Goal: Entertainment & Leisure: Browse casually

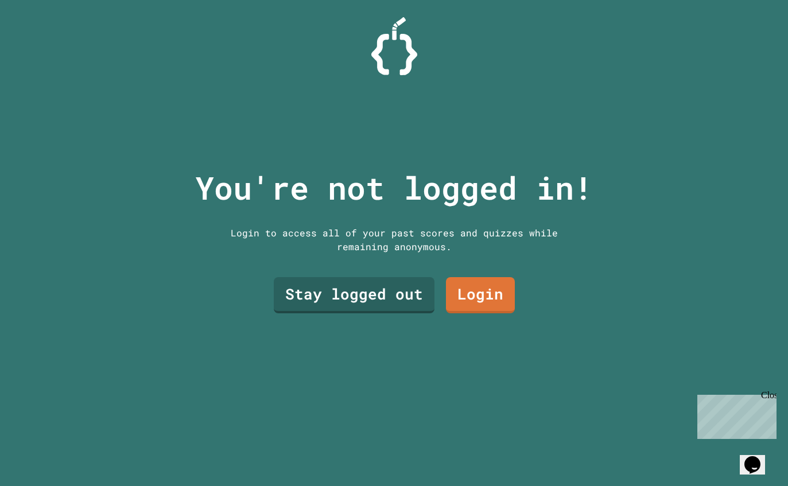
click at [389, 298] on link "Stay logged out" at bounding box center [354, 295] width 161 height 36
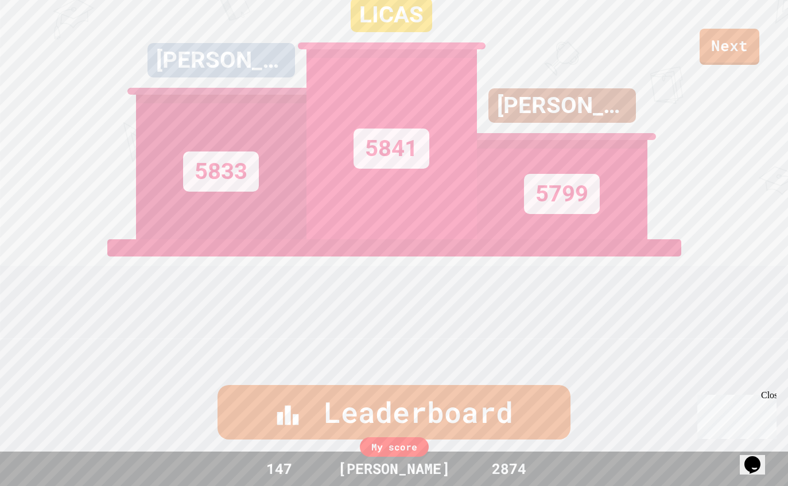
scroll to position [144, 0]
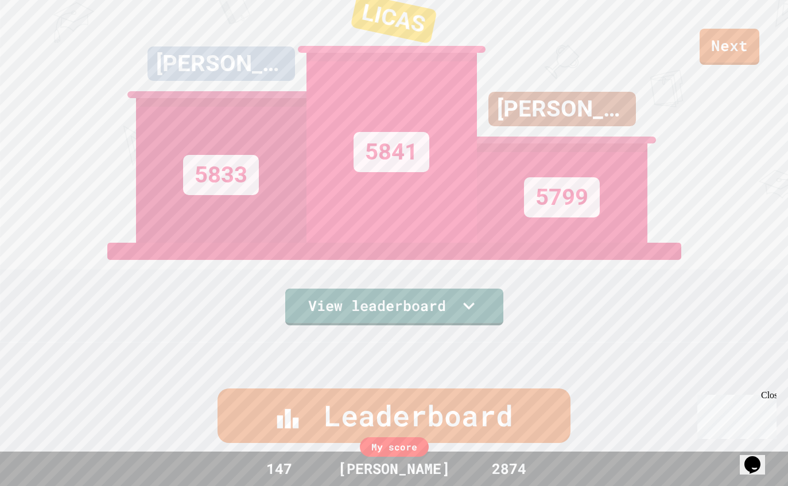
click at [724, 49] on link "Next" at bounding box center [730, 47] width 60 height 36
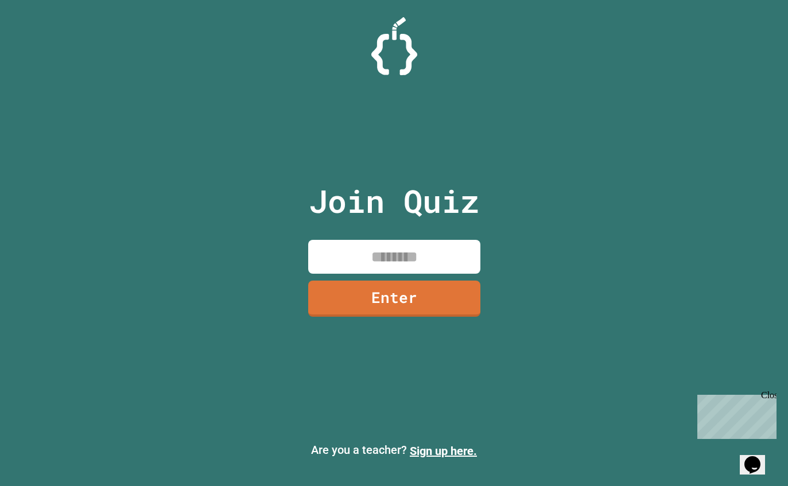
click at [444, 270] on input at bounding box center [394, 257] width 172 height 34
click at [436, 316] on link "Enter" at bounding box center [394, 299] width 172 height 36
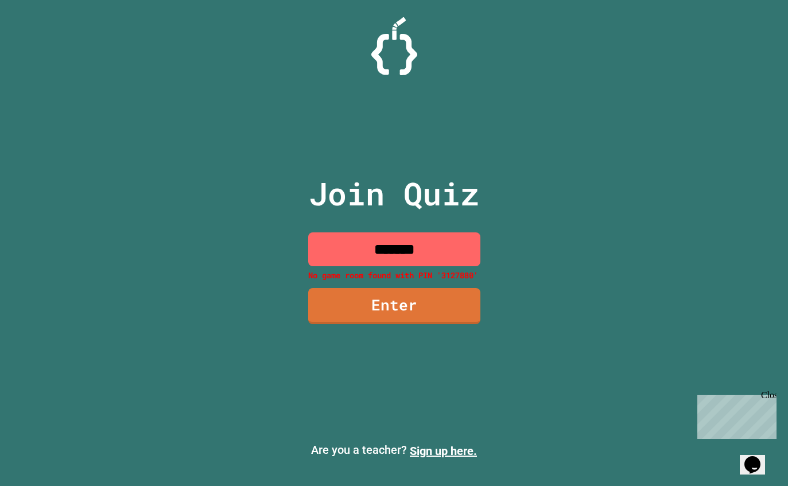
click at [461, 259] on input "*******" at bounding box center [394, 249] width 172 height 34
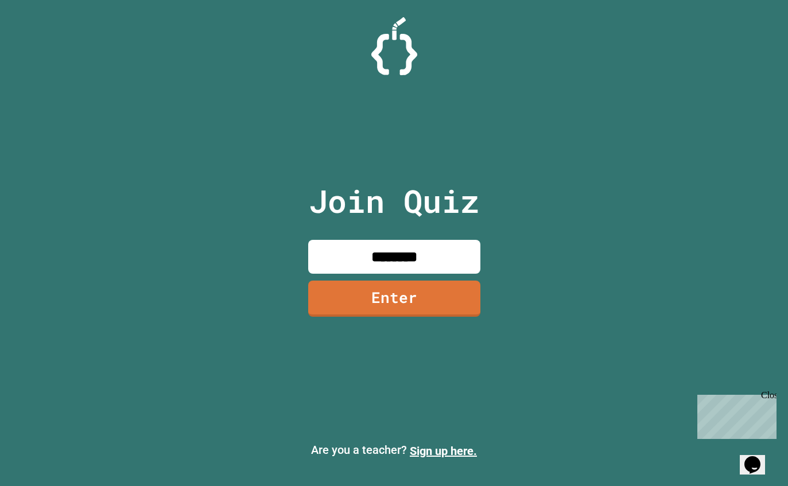
type input "********"
click at [439, 317] on link "Enter" at bounding box center [394, 299] width 172 height 36
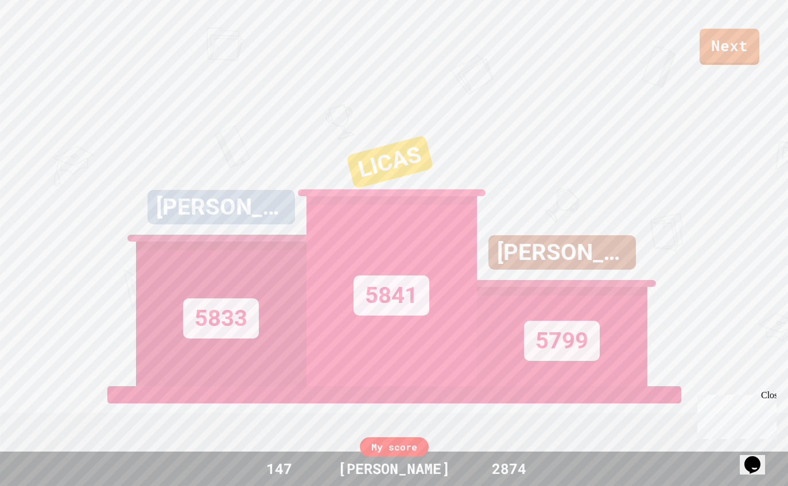
click at [739, 45] on link "Next" at bounding box center [730, 47] width 60 height 36
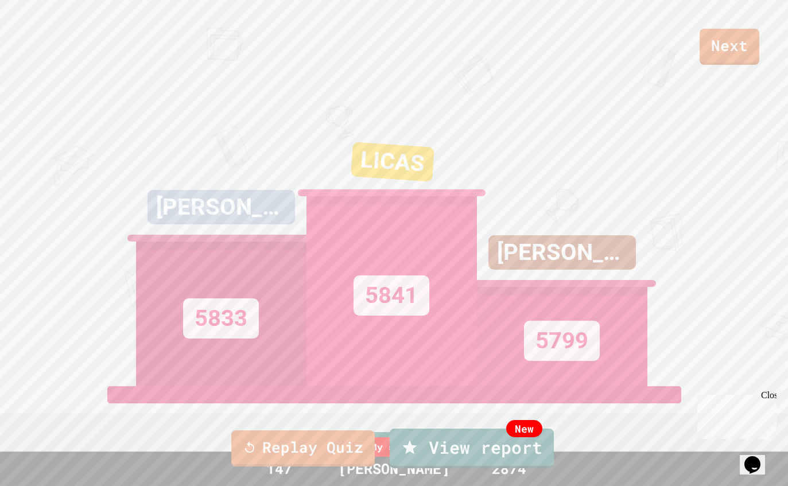
click at [338, 445] on link "Replay Quiz" at bounding box center [303, 449] width 144 height 36
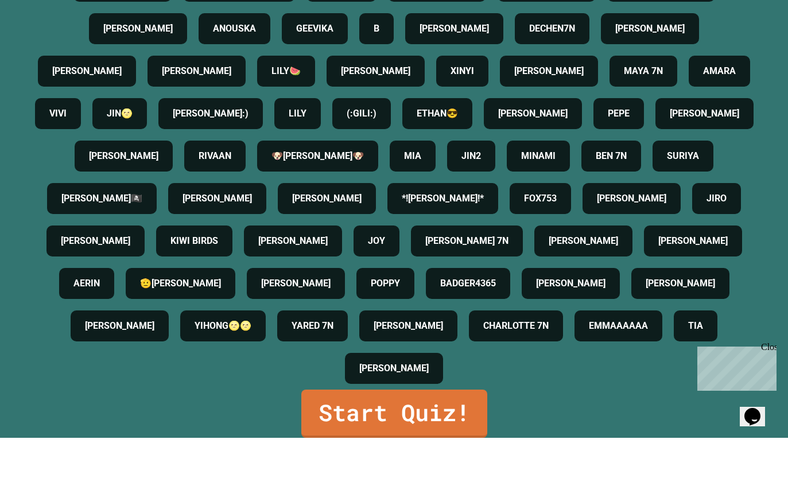
scroll to position [1, 0]
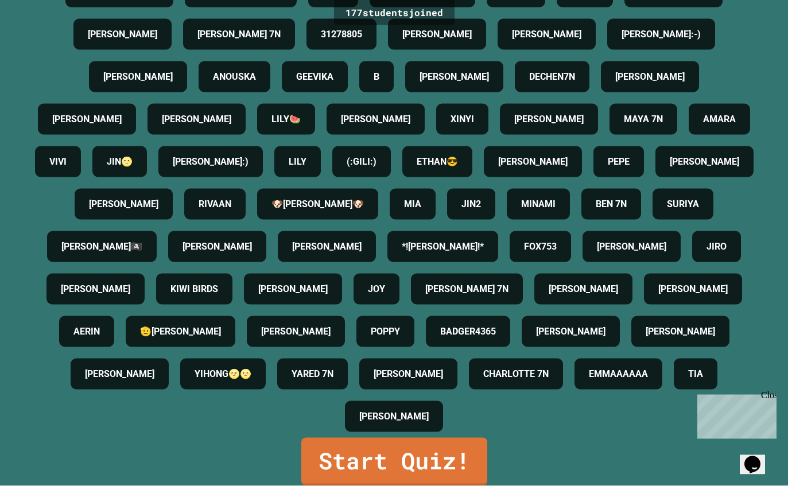
click at [398, 486] on link "Start Quiz!" at bounding box center [394, 462] width 186 height 48
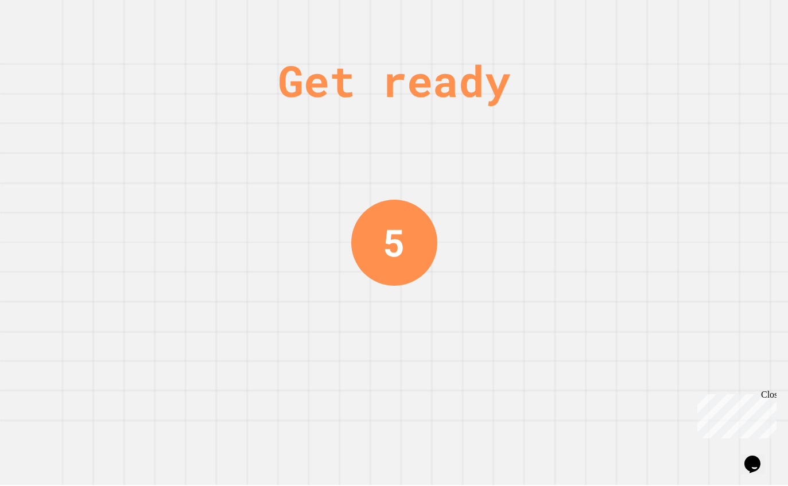
scroll to position [0, 0]
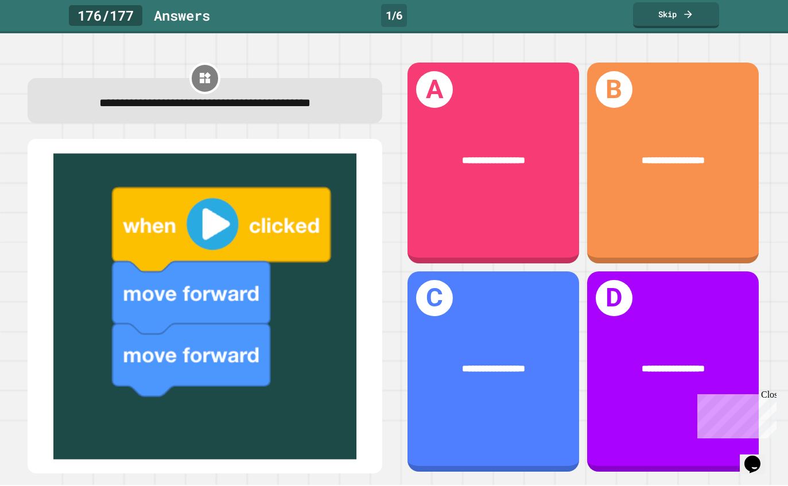
click at [526, 233] on div "**********" at bounding box center [494, 163] width 172 height 201
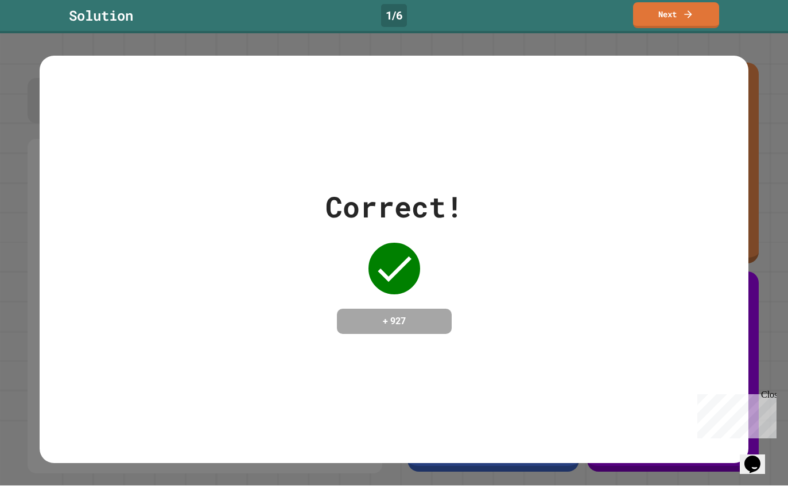
click at [744, 269] on div "Correct! + 927" at bounding box center [395, 260] width 710 height 149
click at [769, 257] on div "Correct! + 927" at bounding box center [394, 260] width 788 height 452
click at [50, 463] on div "Correct! + 927" at bounding box center [395, 259] width 710 height 407
click at [683, 27] on link "Next" at bounding box center [676, 16] width 86 height 26
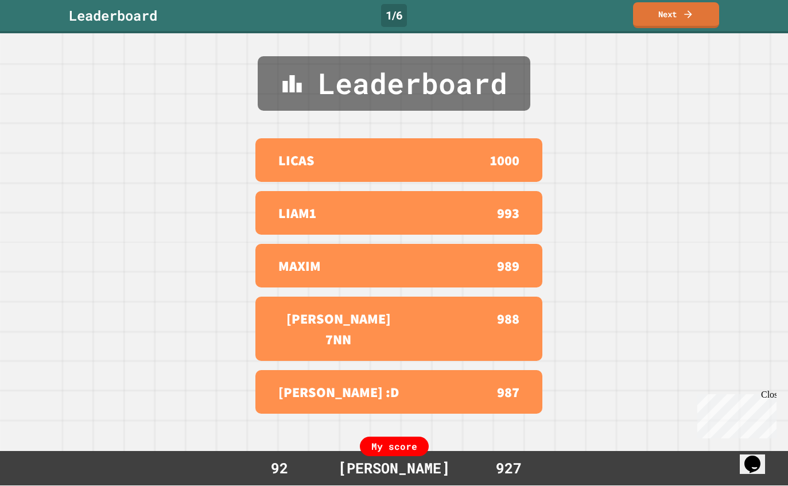
click at [689, 19] on icon at bounding box center [688, 14] width 11 height 11
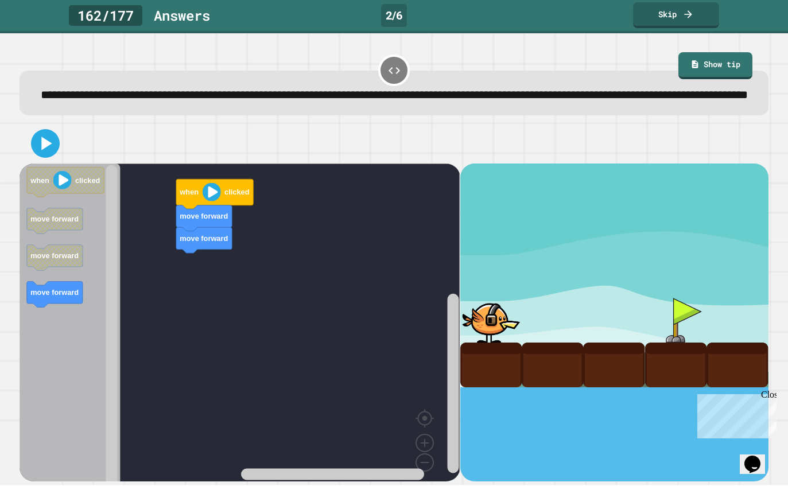
click at [50, 156] on icon at bounding box center [45, 144] width 23 height 23
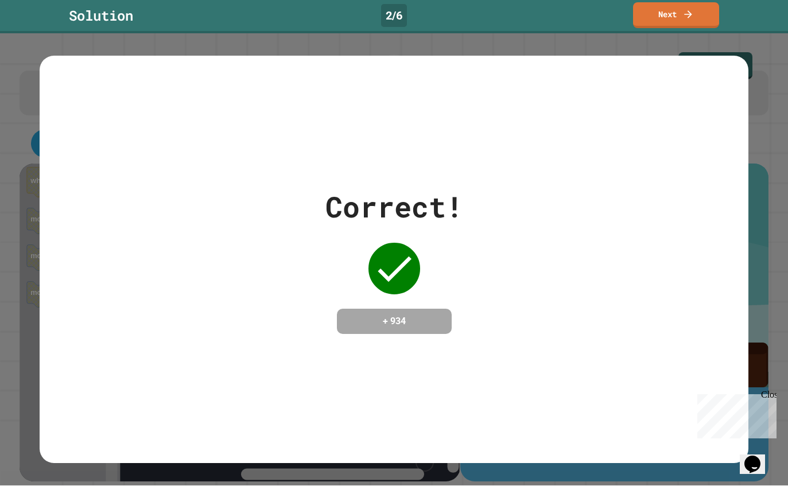
click at [728, 243] on div "Correct! + 934" at bounding box center [395, 260] width 710 height 149
click at [687, 28] on link "Next" at bounding box center [676, 16] width 86 height 26
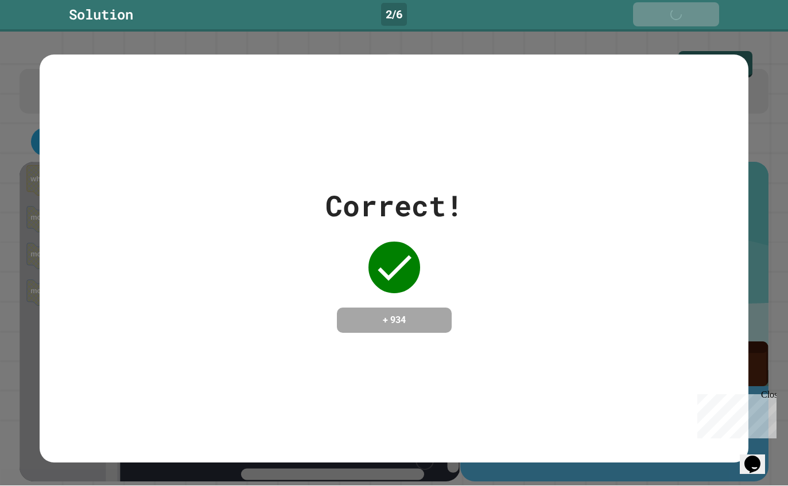
click at [691, 31] on div "Solution 2 / 6 Next" at bounding box center [394, 16] width 788 height 32
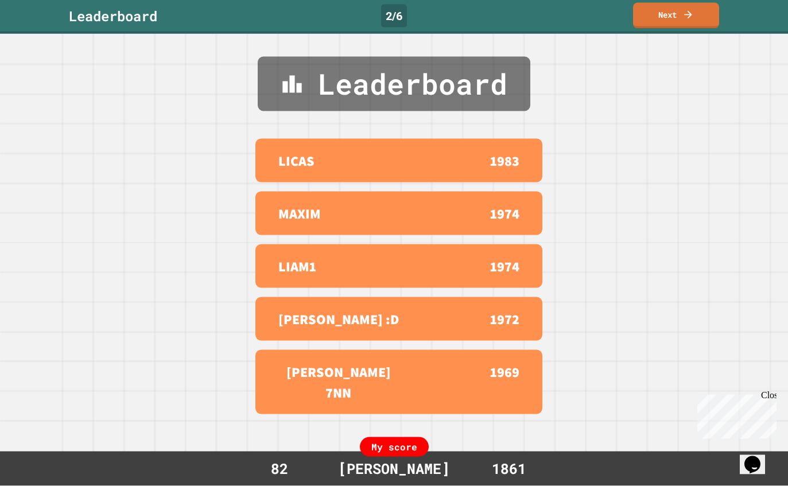
click at [690, 21] on link "Next" at bounding box center [676, 16] width 86 height 26
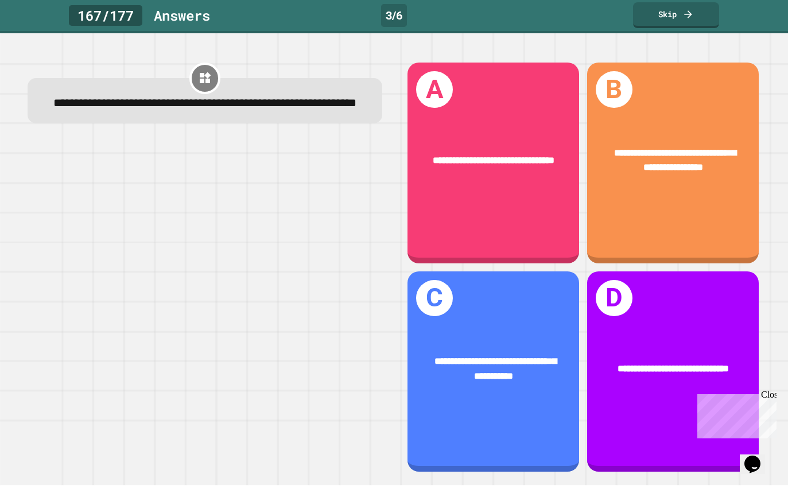
click at [523, 187] on div "**********" at bounding box center [494, 160] width 172 height 53
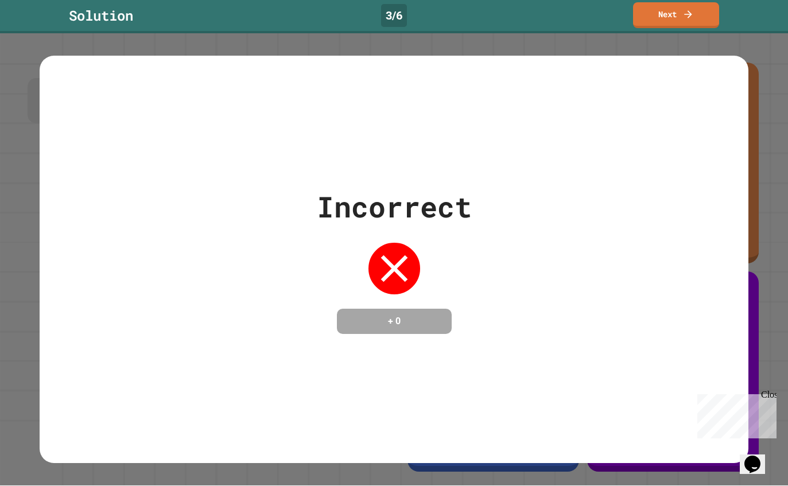
click at [741, 133] on div "Incorrect + 0" at bounding box center [395, 259] width 710 height 407
click at [691, 22] on link "Next" at bounding box center [676, 16] width 86 height 26
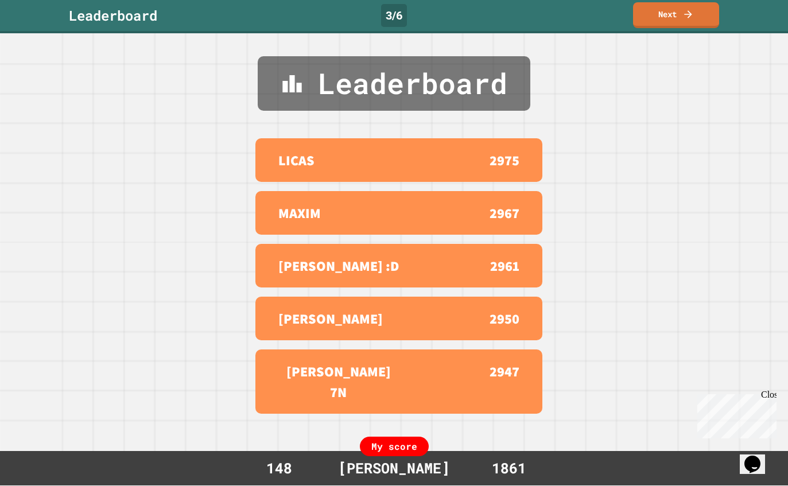
click at [680, 10] on link "Next" at bounding box center [676, 16] width 86 height 26
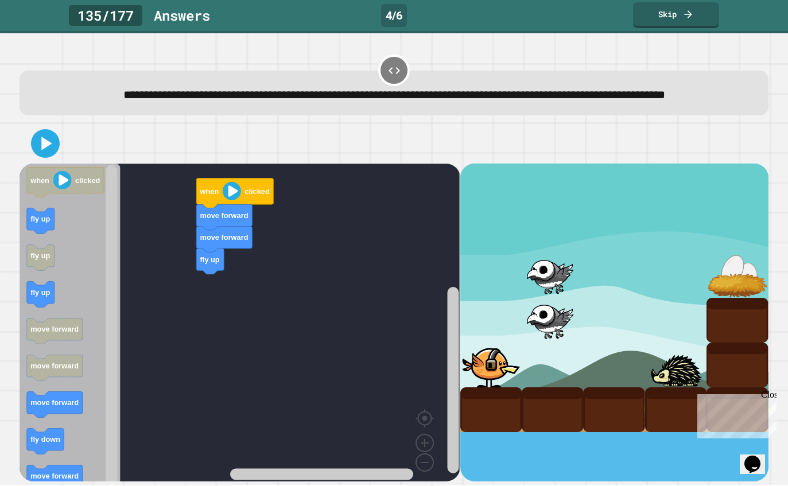
click at [683, 10] on icon at bounding box center [688, 14] width 11 height 11
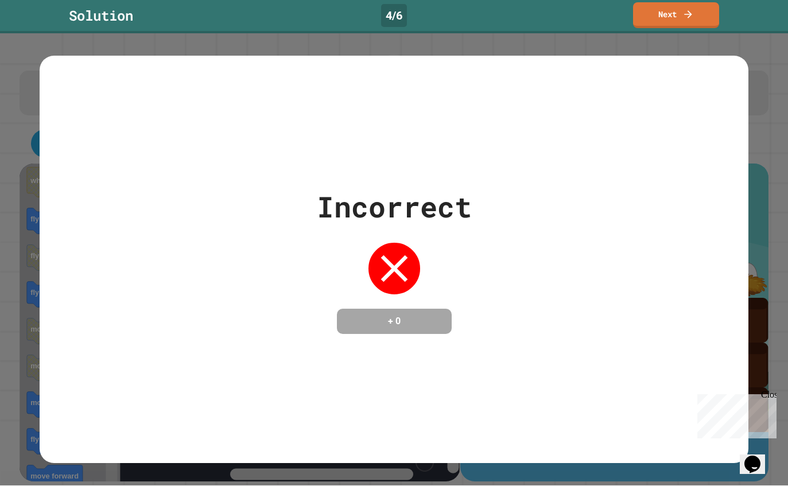
click at [644, 28] on link "Next" at bounding box center [676, 16] width 86 height 26
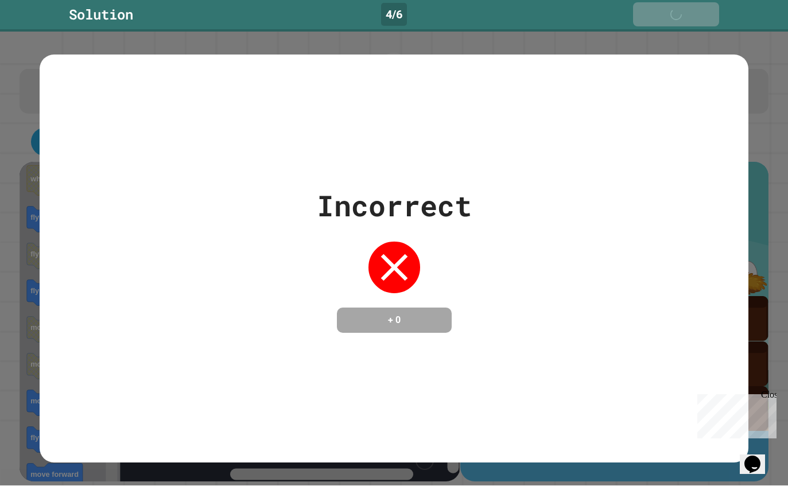
click at [686, 11] on icon at bounding box center [690, 15] width 11 height 11
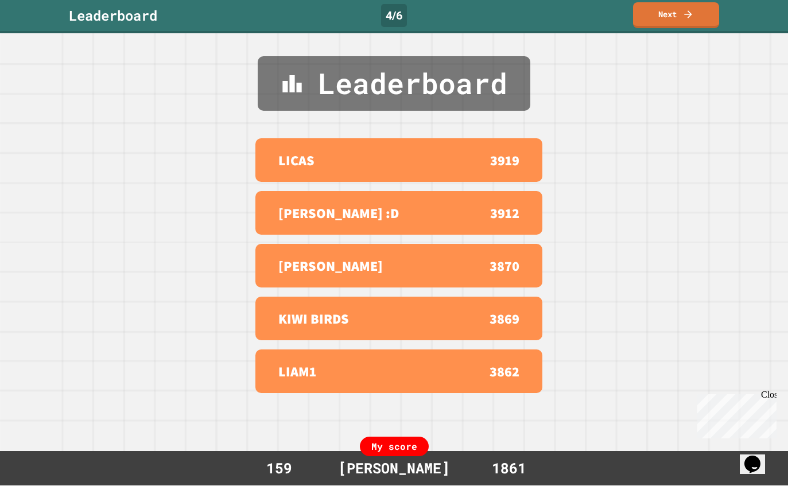
click at [700, 15] on link "Next" at bounding box center [676, 16] width 86 height 26
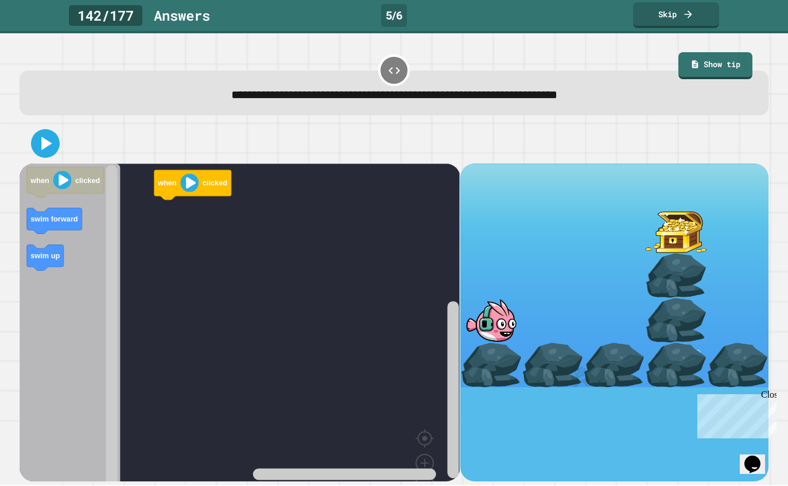
click at [476, 411] on div at bounding box center [614, 323] width 308 height 318
click at [51, 313] on icon "Blockly Workspace" at bounding box center [70, 341] width 100 height 354
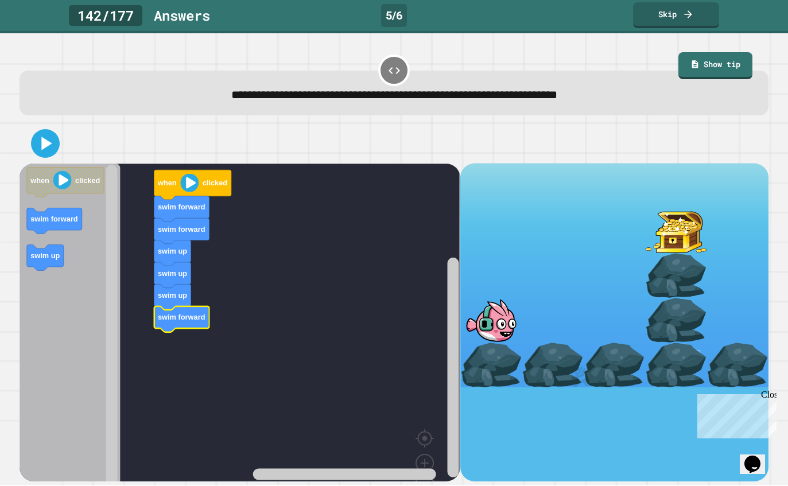
click at [51, 153] on icon at bounding box center [45, 144] width 23 height 23
click at [48, 148] on icon at bounding box center [47, 143] width 10 height 13
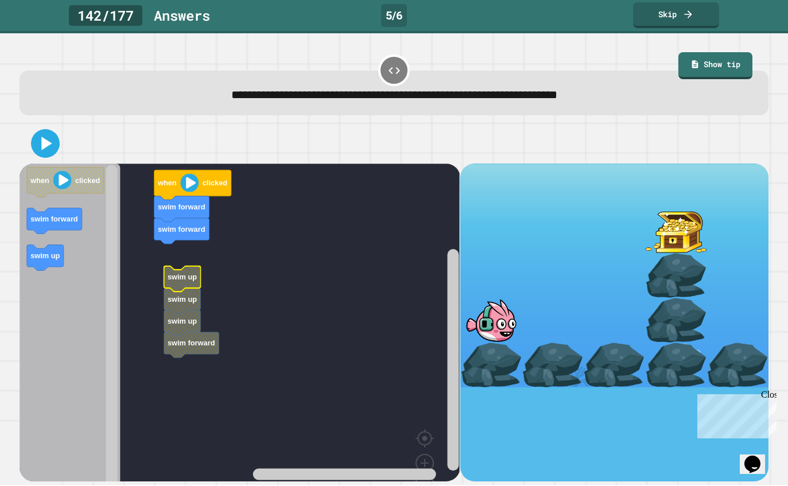
click at [171, 299] on text "swim up" at bounding box center [182, 300] width 29 height 9
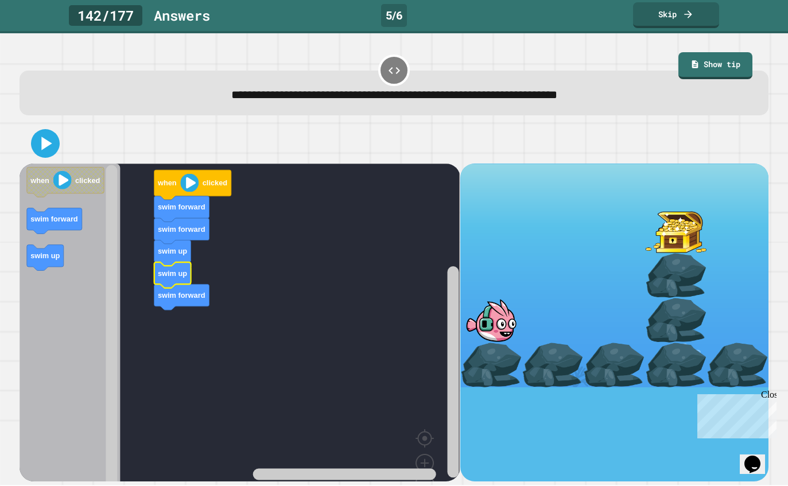
click at [57, 153] on button at bounding box center [45, 144] width 29 height 29
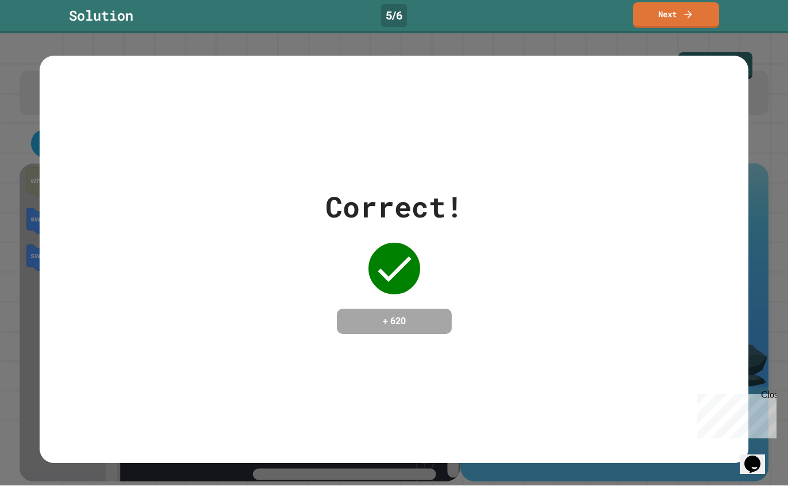
click at [692, 18] on icon at bounding box center [688, 14] width 11 height 11
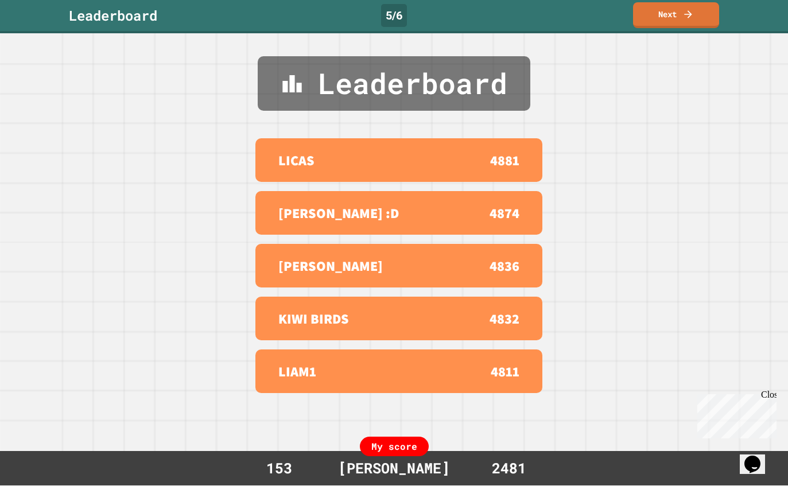
click at [698, 25] on link "Next" at bounding box center [676, 16] width 86 height 26
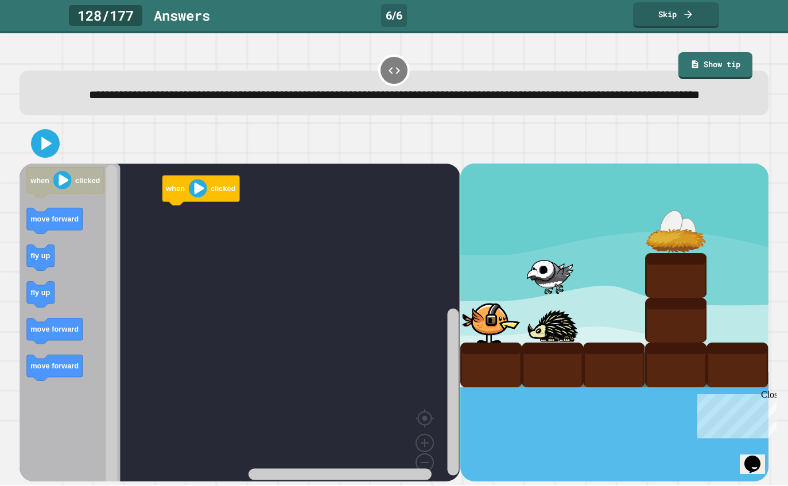
click at [65, 319] on icon "Blockly Workspace" at bounding box center [70, 331] width 100 height 334
click at [139, 287] on rect "Blockly Workspace" at bounding box center [240, 331] width 440 height 334
click at [84, 247] on icon "Blockly Workspace" at bounding box center [70, 331] width 100 height 334
click at [129, 262] on rect "Blockly Workspace" at bounding box center [240, 331] width 440 height 334
click at [94, 237] on icon "Blockly Workspace" at bounding box center [70, 331] width 100 height 334
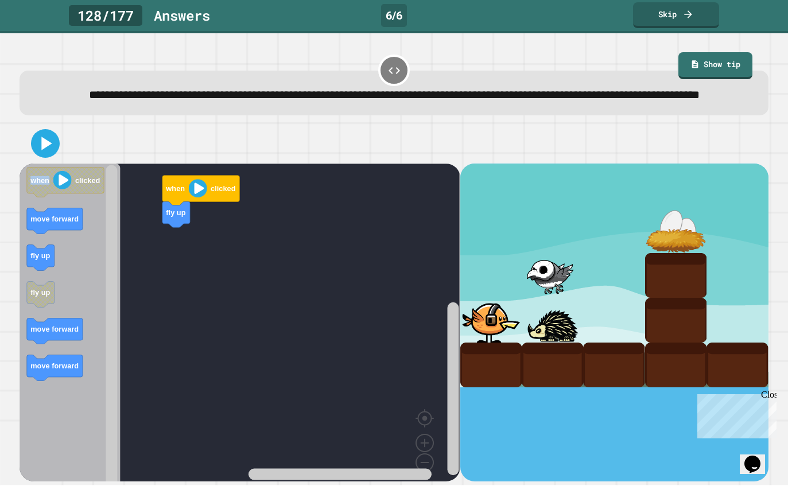
click at [53, 190] on image "Blockly Workspace" at bounding box center [62, 181] width 18 height 18
click at [41, 153] on button at bounding box center [45, 144] width 29 height 29
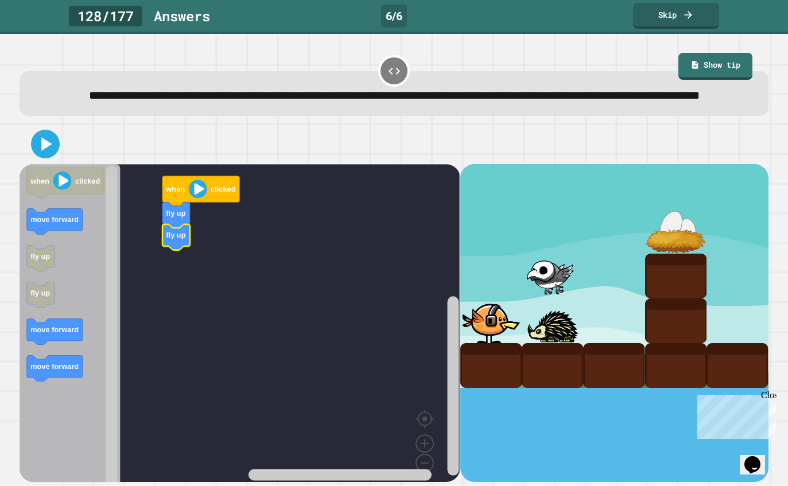
click at [677, 21] on link "Skip" at bounding box center [676, 16] width 86 height 26
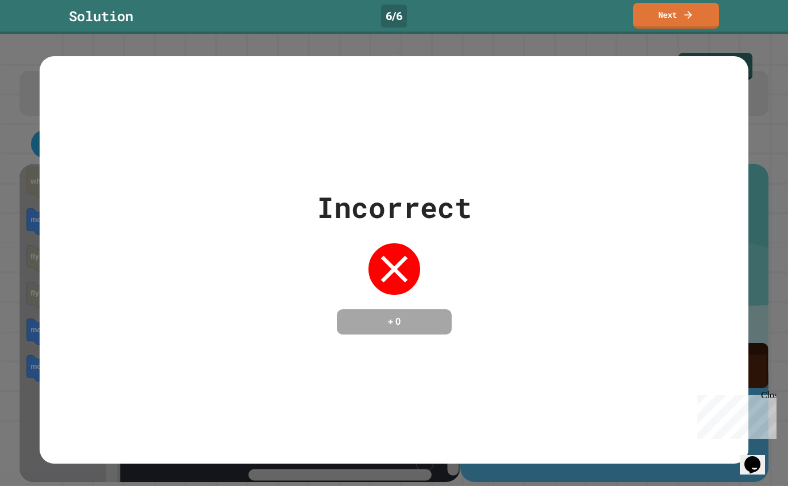
click at [679, 15] on link "Next" at bounding box center [676, 16] width 86 height 26
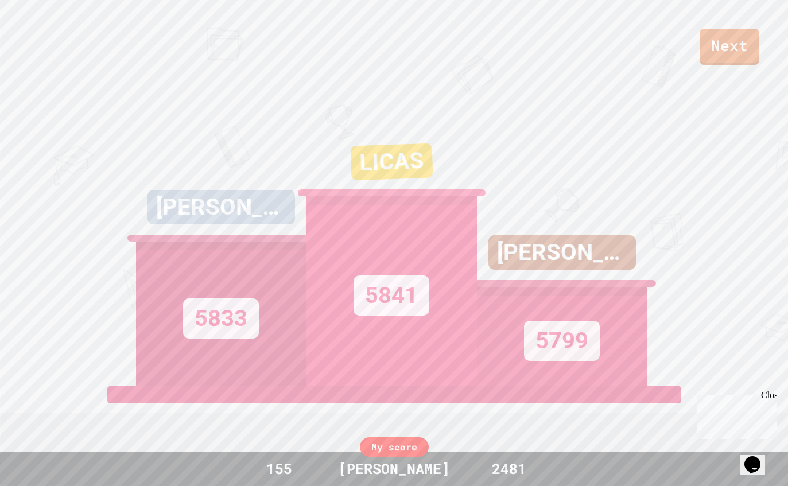
click at [734, 53] on link "Next" at bounding box center [730, 47] width 60 height 36
